Goal: Information Seeking & Learning: Learn about a topic

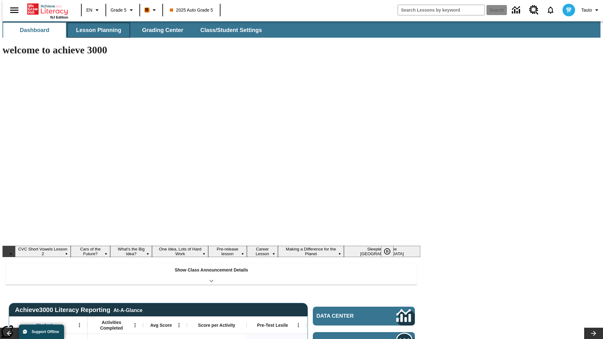
click at [96, 30] on button "Lesson Planning" at bounding box center [98, 30] width 63 height 15
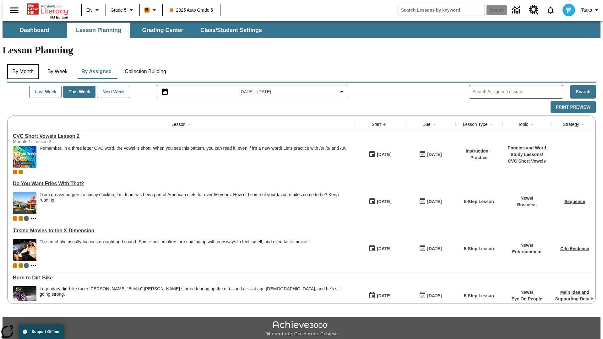
click at [21, 64] on button "By Month" at bounding box center [22, 71] width 31 height 15
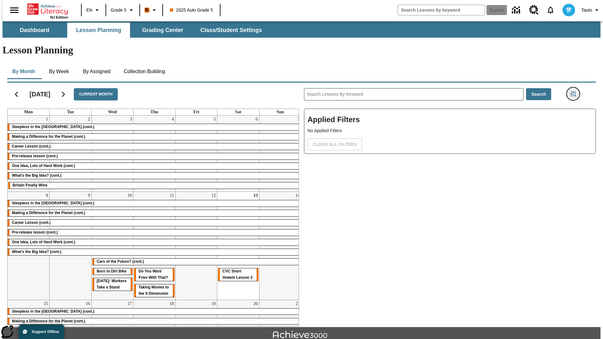
click at [575, 91] on icon "Filters Side menu" at bounding box center [574, 94] width 6 height 6
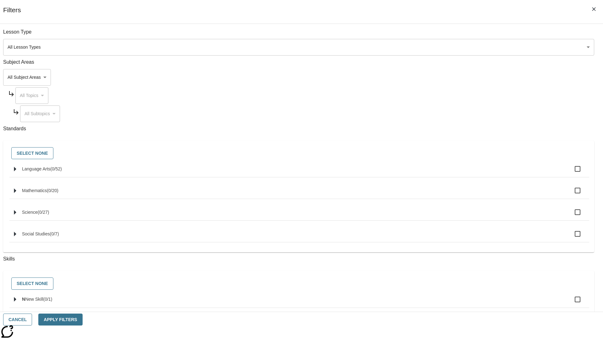
click at [453, 47] on body "Skip to main content NJ Edition EN Grade 5 B 2025 Auto Grade 5 Search 0 Tauto D…" at bounding box center [302, 194] width 598 height 347
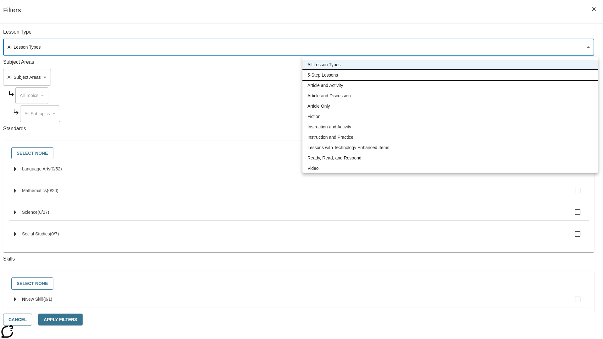
click at [450, 75] on li "5-Step Lessons" at bounding box center [451, 75] width 296 height 10
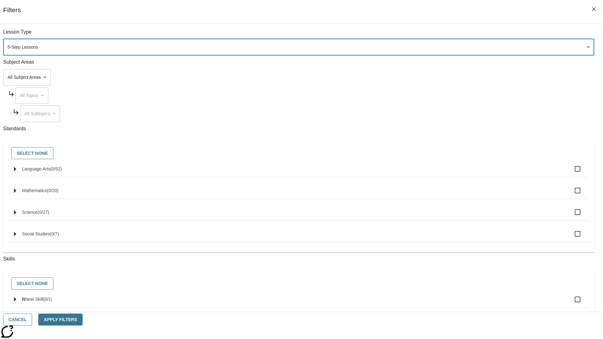
type input "1"
click at [82, 320] on button "Apply Filters" at bounding box center [60, 320] width 44 height 12
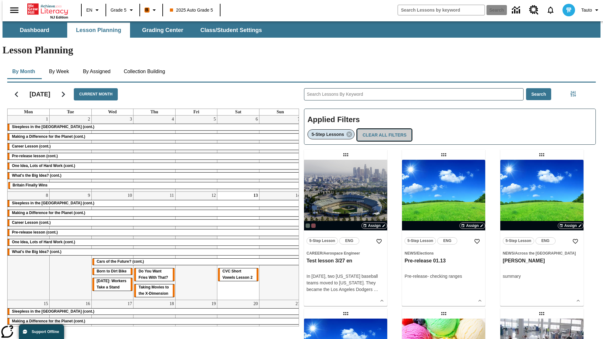
click at [383, 129] on button "Clear All Filters" at bounding box center [384, 135] width 55 height 12
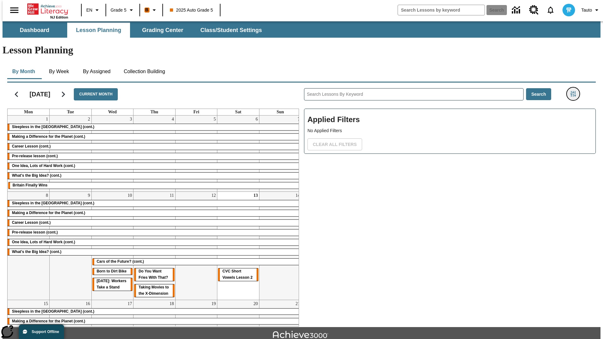
click at [575, 91] on icon "Filters Side menu" at bounding box center [574, 94] width 6 height 6
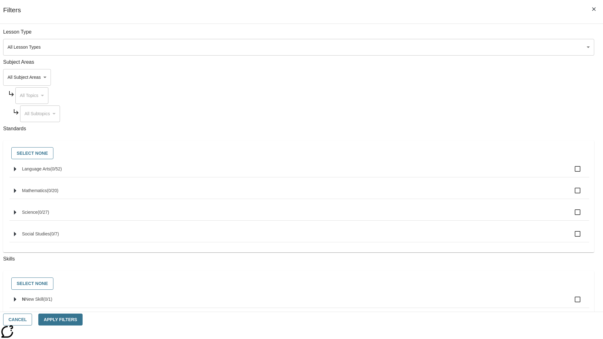
click at [453, 77] on body "Skip to main content NJ Edition EN Grade 5 B 2025 Auto Grade 5 Search 0 Tauto D…" at bounding box center [302, 194] width 598 height 347
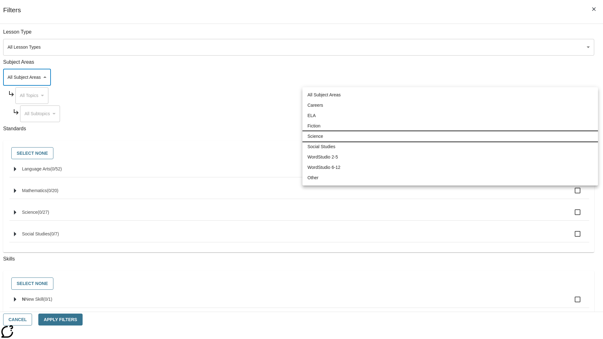
click at [450, 136] on li "Science" at bounding box center [451, 136] width 296 height 10
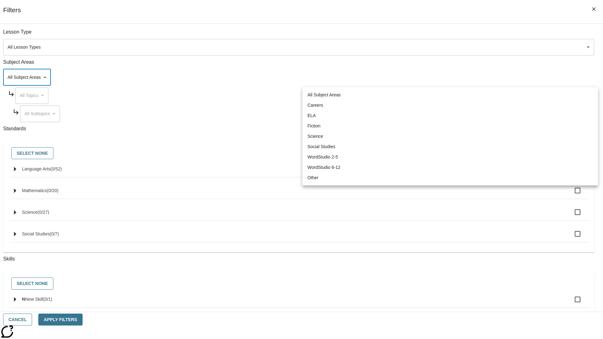
type input "2"
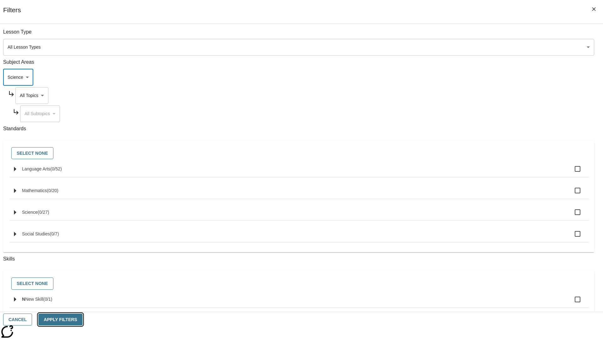
click at [82, 320] on button "Apply Filters" at bounding box center [60, 320] width 44 height 12
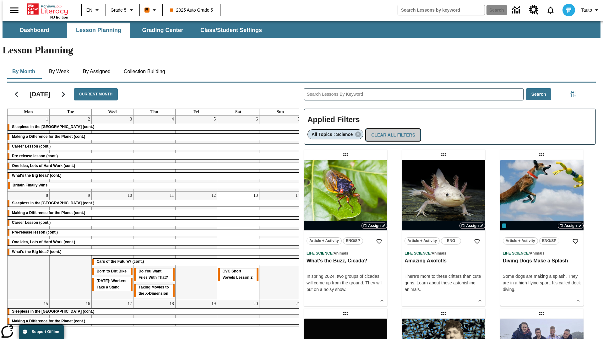
click at [391, 129] on button "Clear All Filters" at bounding box center [393, 135] width 55 height 12
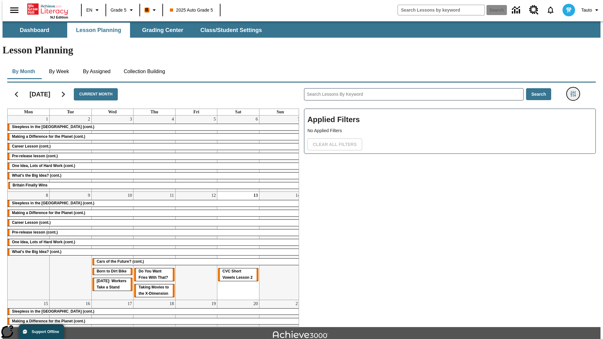
click at [575, 91] on icon "Filters Side menu" at bounding box center [574, 94] width 6 height 6
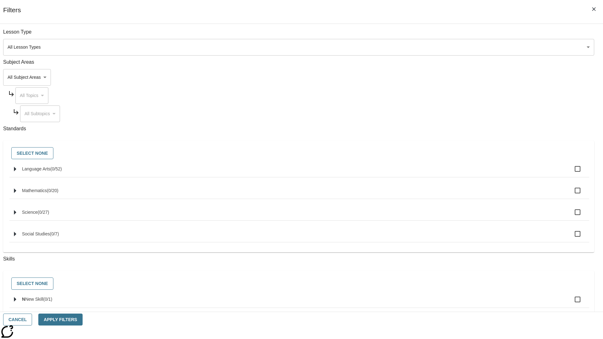
click at [50, 172] on span "Language Arts" at bounding box center [36, 169] width 28 height 5
click at [571, 173] on input "Language Arts ( 0 / 52 )" at bounding box center [577, 168] width 13 height 13
checkbox input "true"
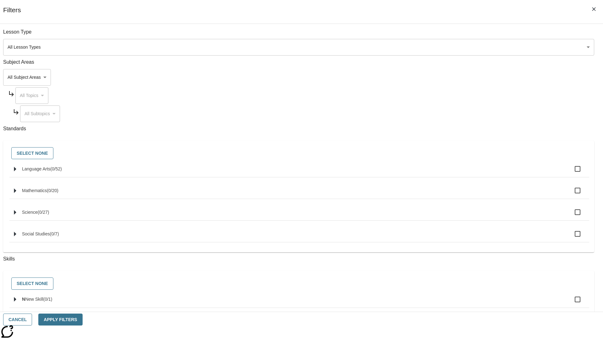
checkbox input "true"
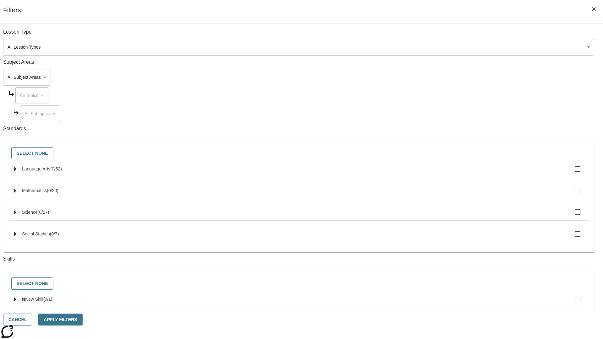
checkbox input "true"
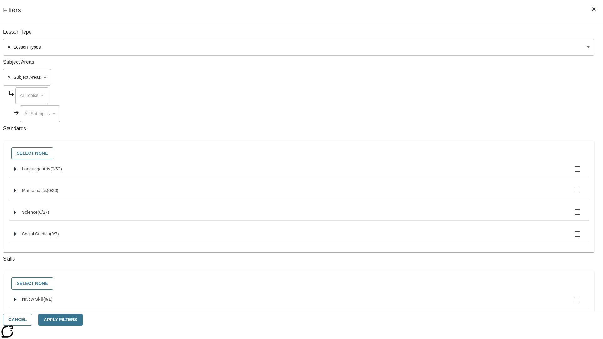
checkbox input "true"
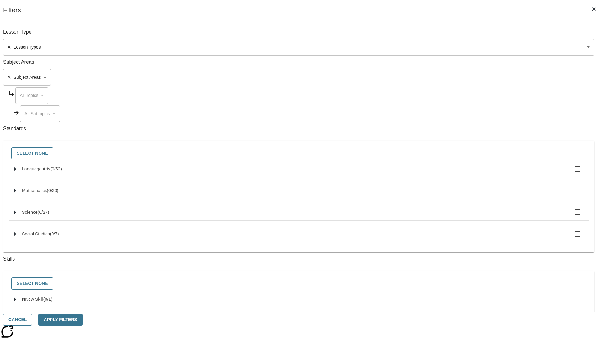
checkbox input "true"
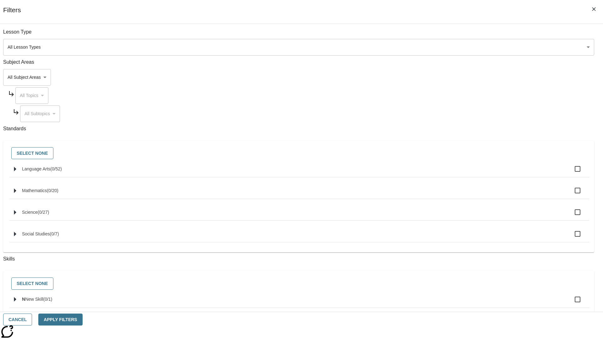
checkbox input "true"
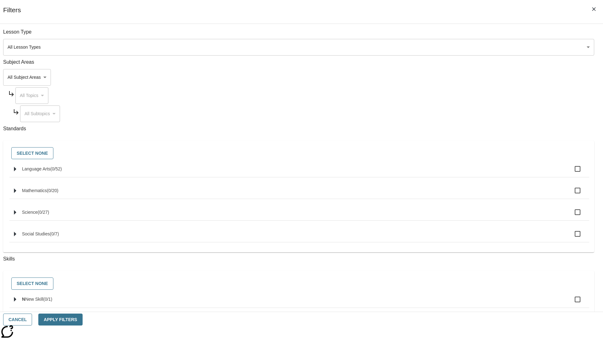
checkbox input "true"
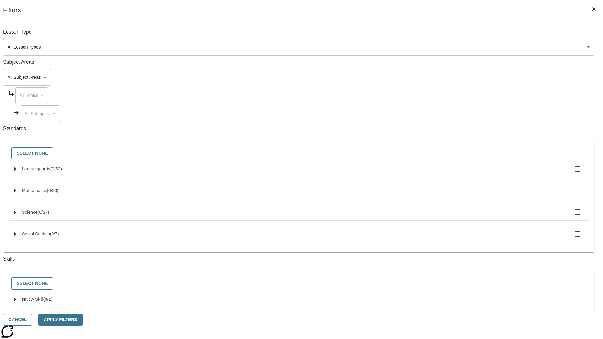
checkbox input "true"
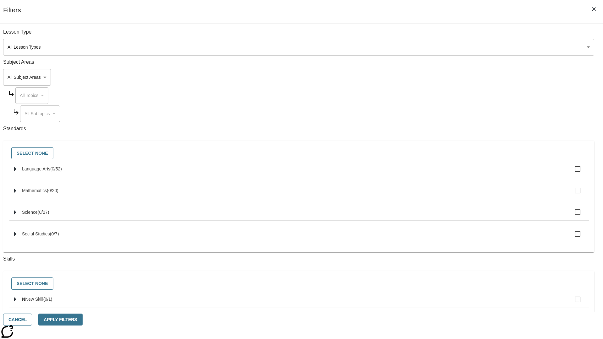
checkbox input "true"
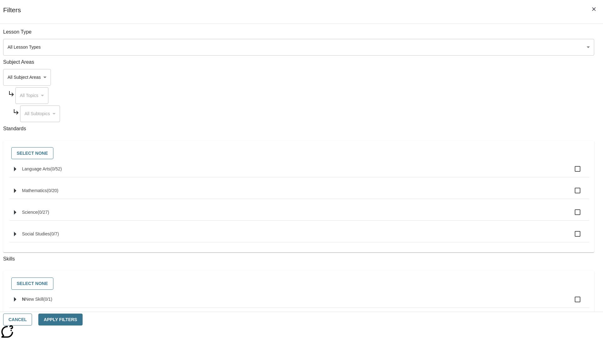
checkbox input "true"
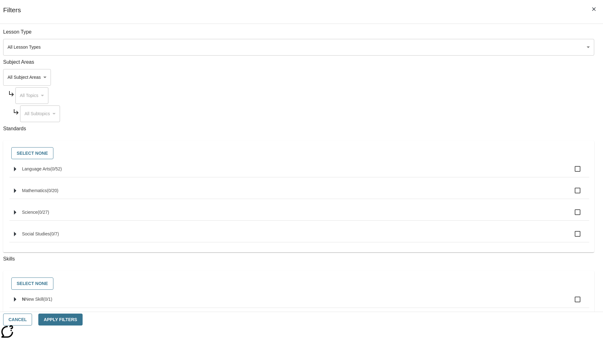
checkbox input "true"
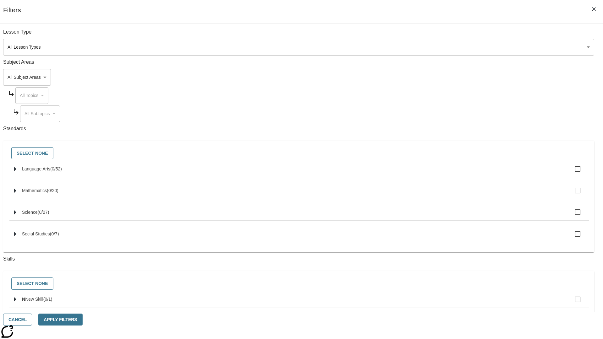
checkbox input "true"
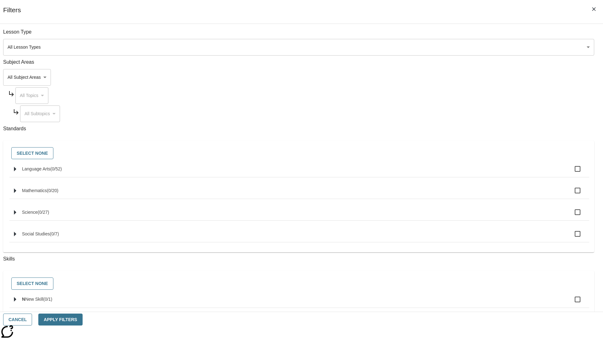
checkbox input "true"
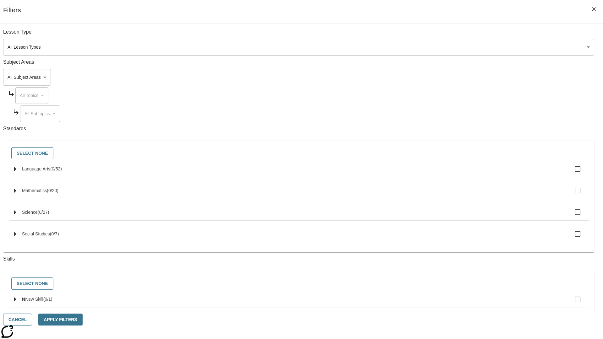
checkbox input "true"
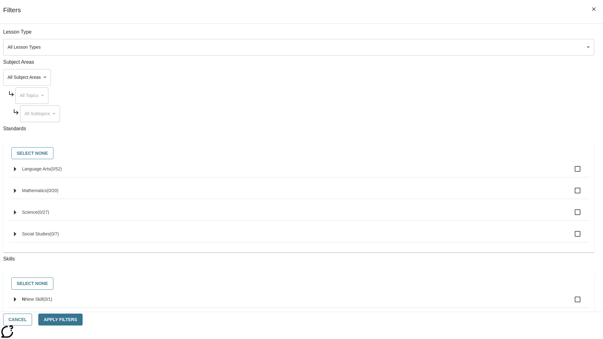
checkbox input "true"
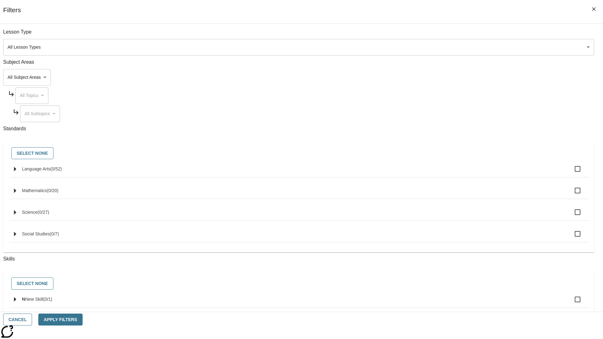
checkbox input "true"
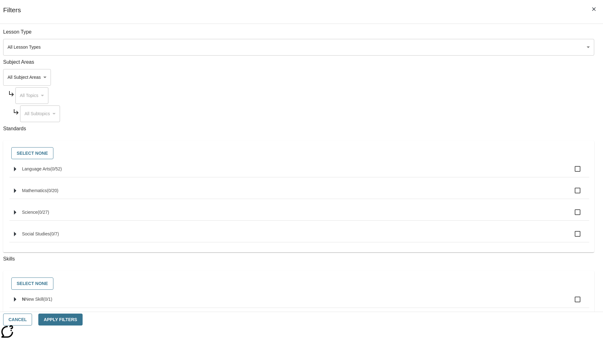
checkbox input "true"
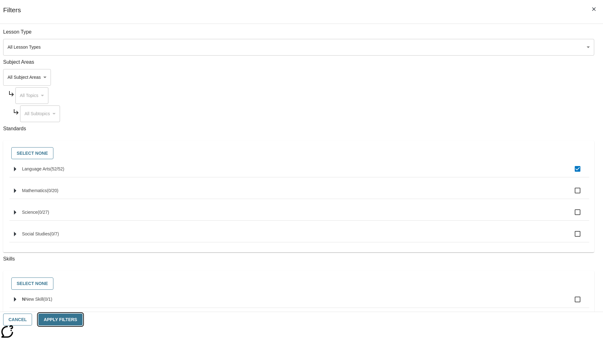
click at [82, 320] on button "Apply Filters" at bounding box center [60, 320] width 44 height 12
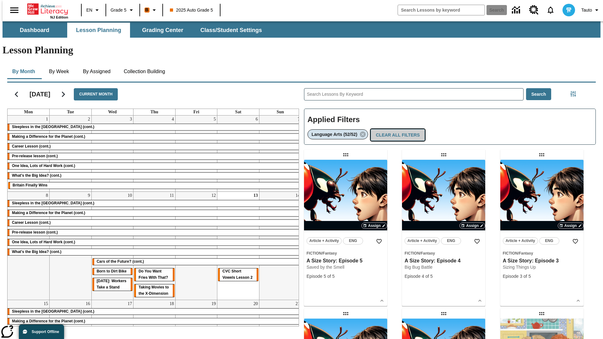
click at [397, 129] on button "Clear All Filters" at bounding box center [398, 135] width 55 height 12
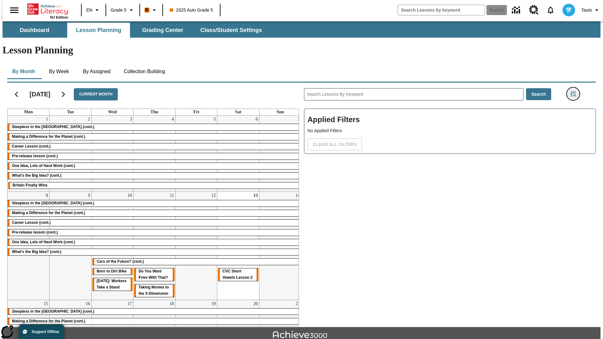
click at [575, 91] on icon "Filters Side menu" at bounding box center [574, 94] width 6 height 6
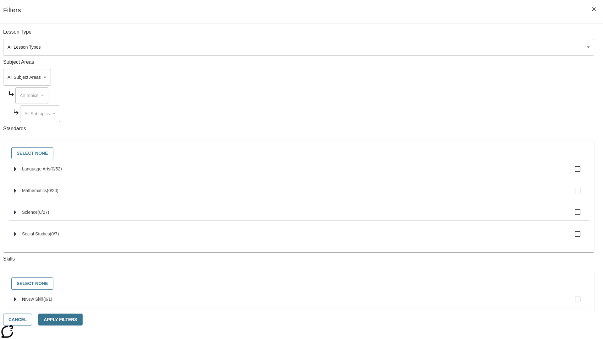
click at [453, 304] on label "N New Skill ( 0 / 1 )" at bounding box center [303, 299] width 563 height 13
click at [571, 304] on input "N New Skill ( 0 / 1 )" at bounding box center [577, 299] width 13 height 13
checkbox input "true"
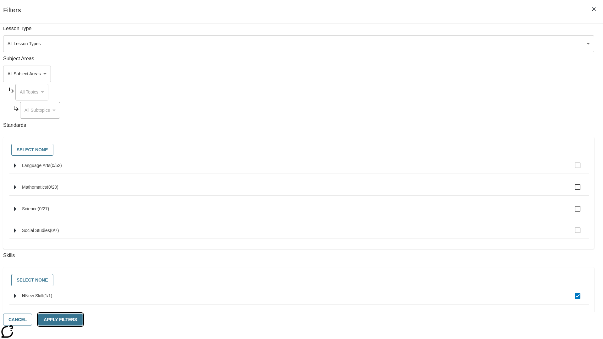
click at [82, 320] on button "Apply Filters" at bounding box center [60, 320] width 44 height 12
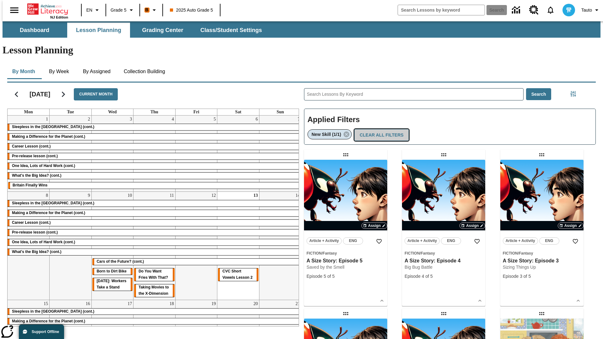
click at [380, 129] on button "Clear All Filters" at bounding box center [382, 135] width 55 height 12
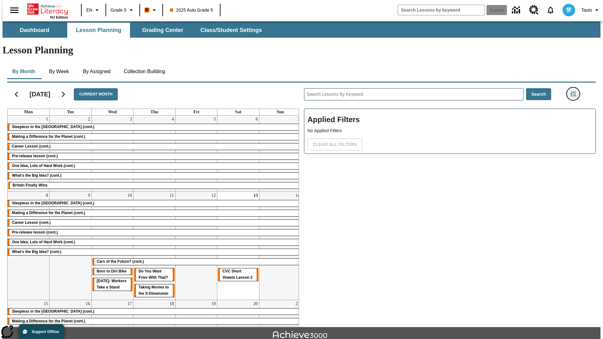
click at [575, 91] on icon "Filters Side menu" at bounding box center [574, 94] width 6 height 6
